Goal: Task Accomplishment & Management: Manage account settings

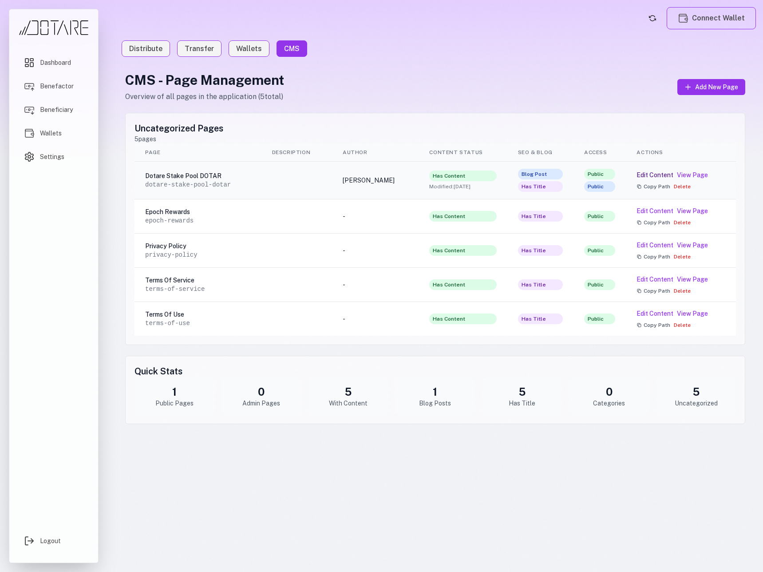
click at [649, 172] on button "Edit Content" at bounding box center [655, 175] width 37 height 9
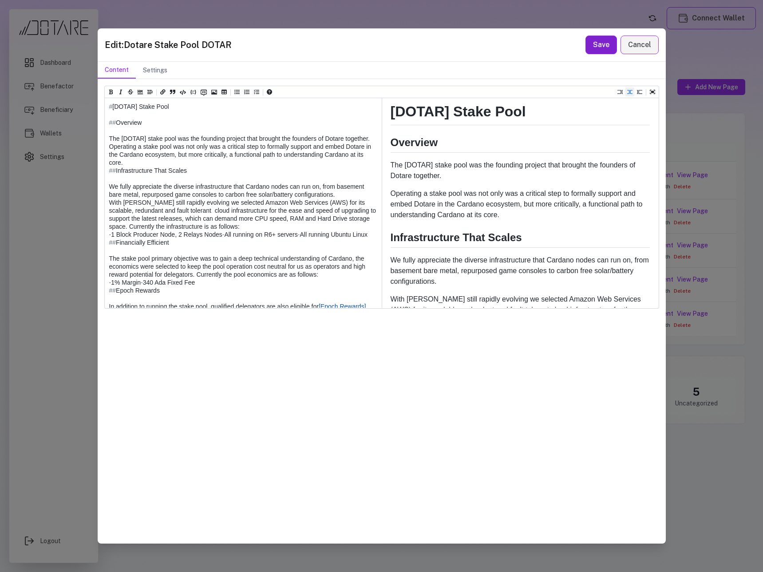
click at [603, 48] on button "Save" at bounding box center [602, 45] width 32 height 19
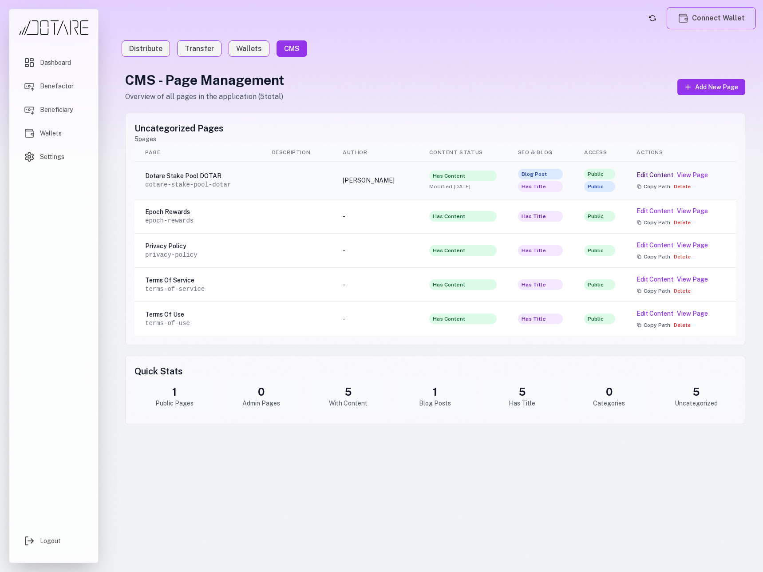
click at [670, 175] on button "Edit Content" at bounding box center [655, 175] width 37 height 9
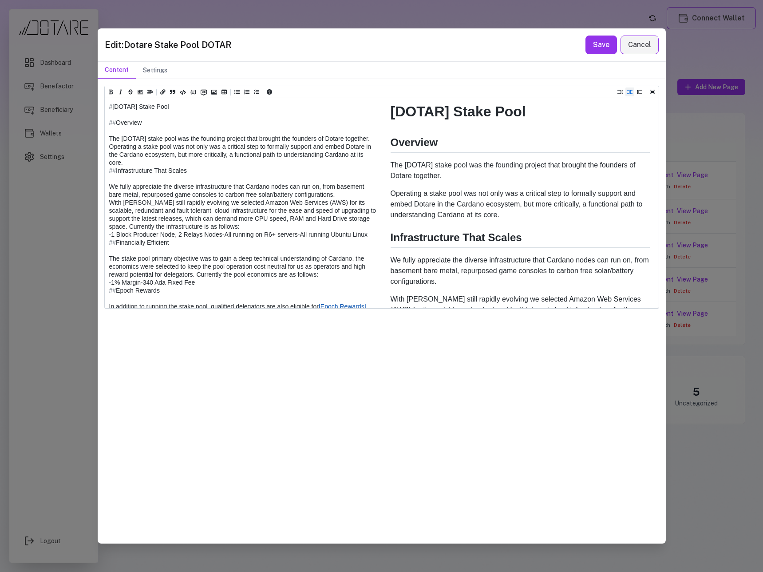
scroll to position [13, 0]
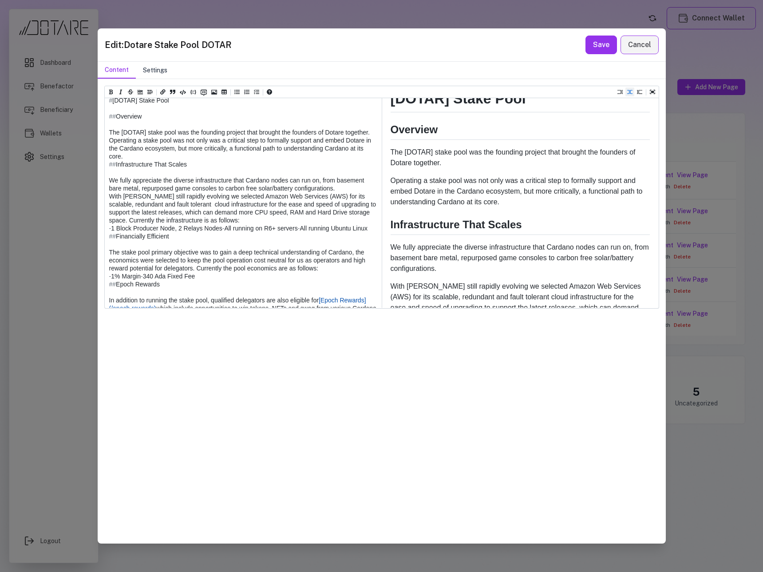
click at [149, 71] on button "Settings" at bounding box center [155, 70] width 39 height 17
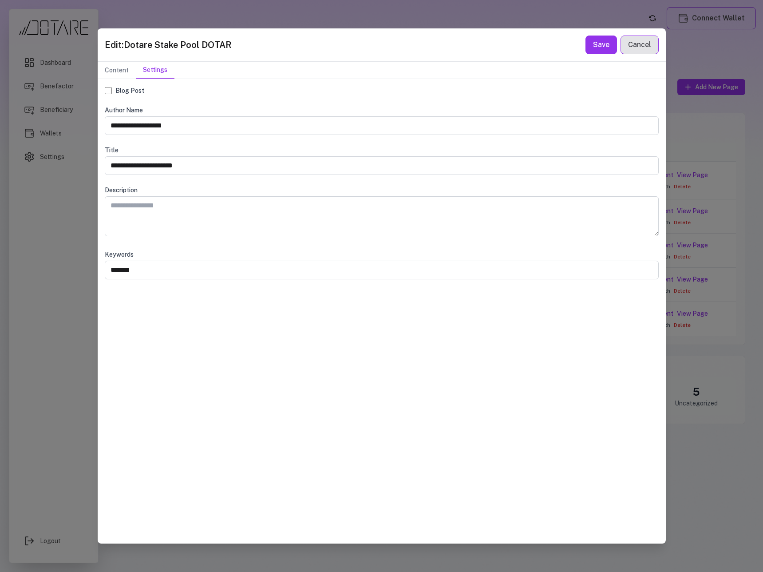
click at [632, 51] on button "Cancel" at bounding box center [640, 45] width 38 height 19
